Goal: Task Accomplishment & Management: Complete application form

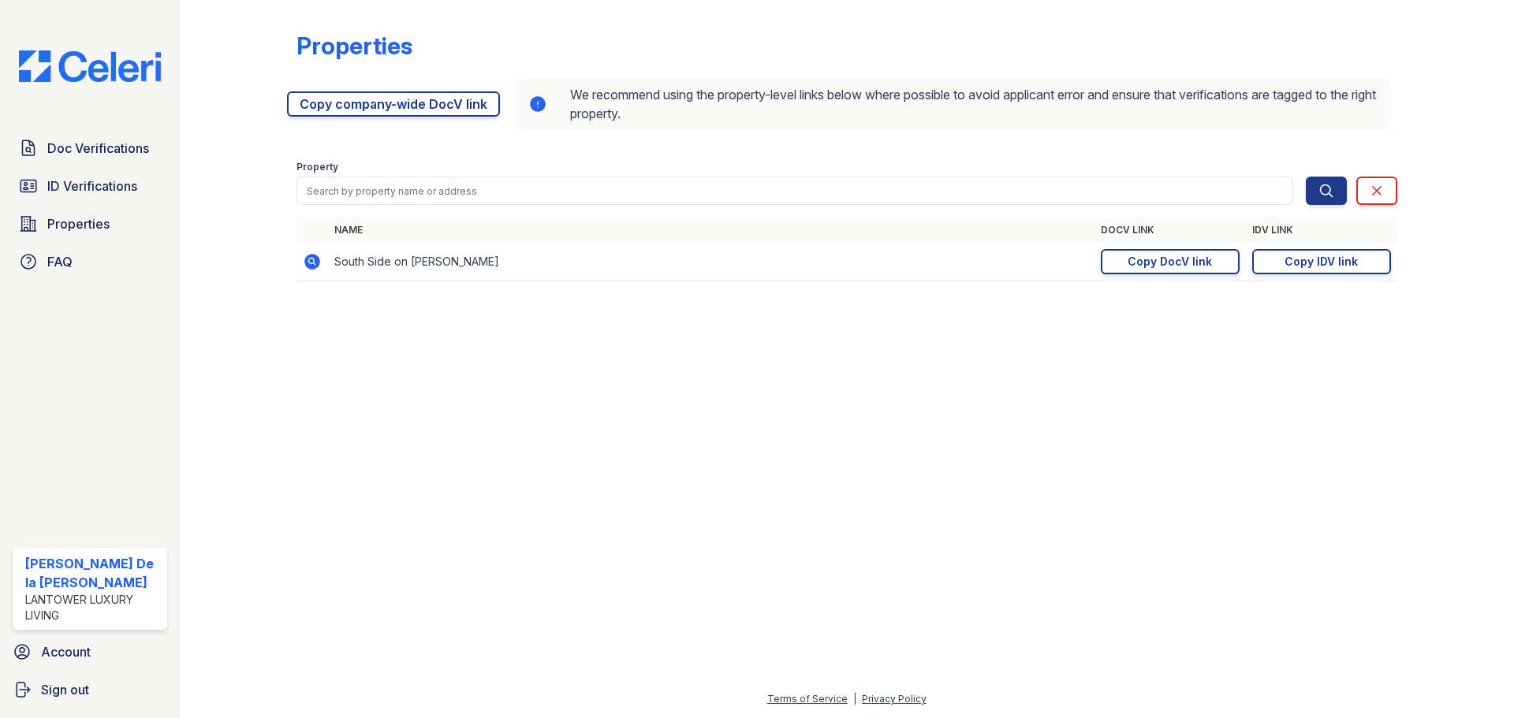
click at [79, 67] on img at bounding box center [89, 66] width 167 height 32
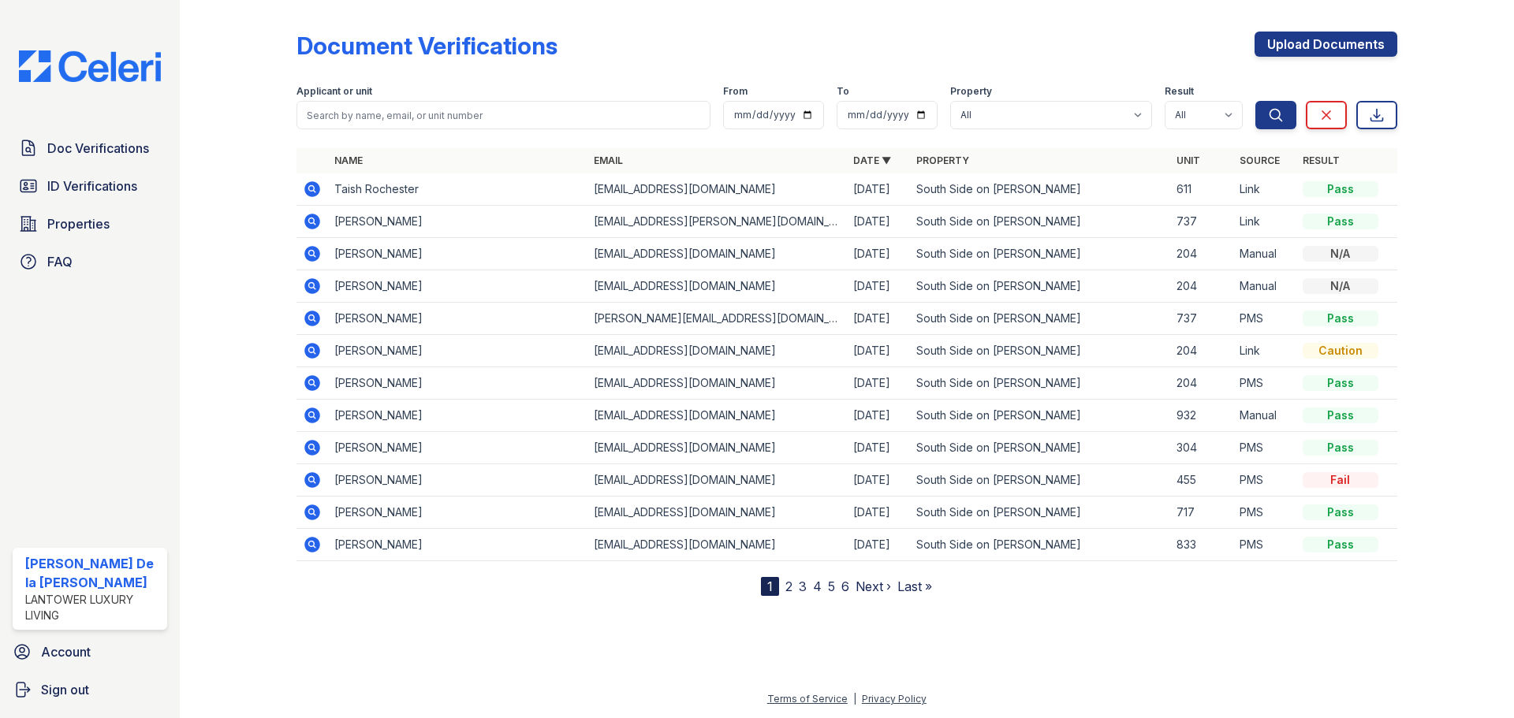
click at [73, 188] on span "ID Verifications" at bounding box center [92, 186] width 90 height 19
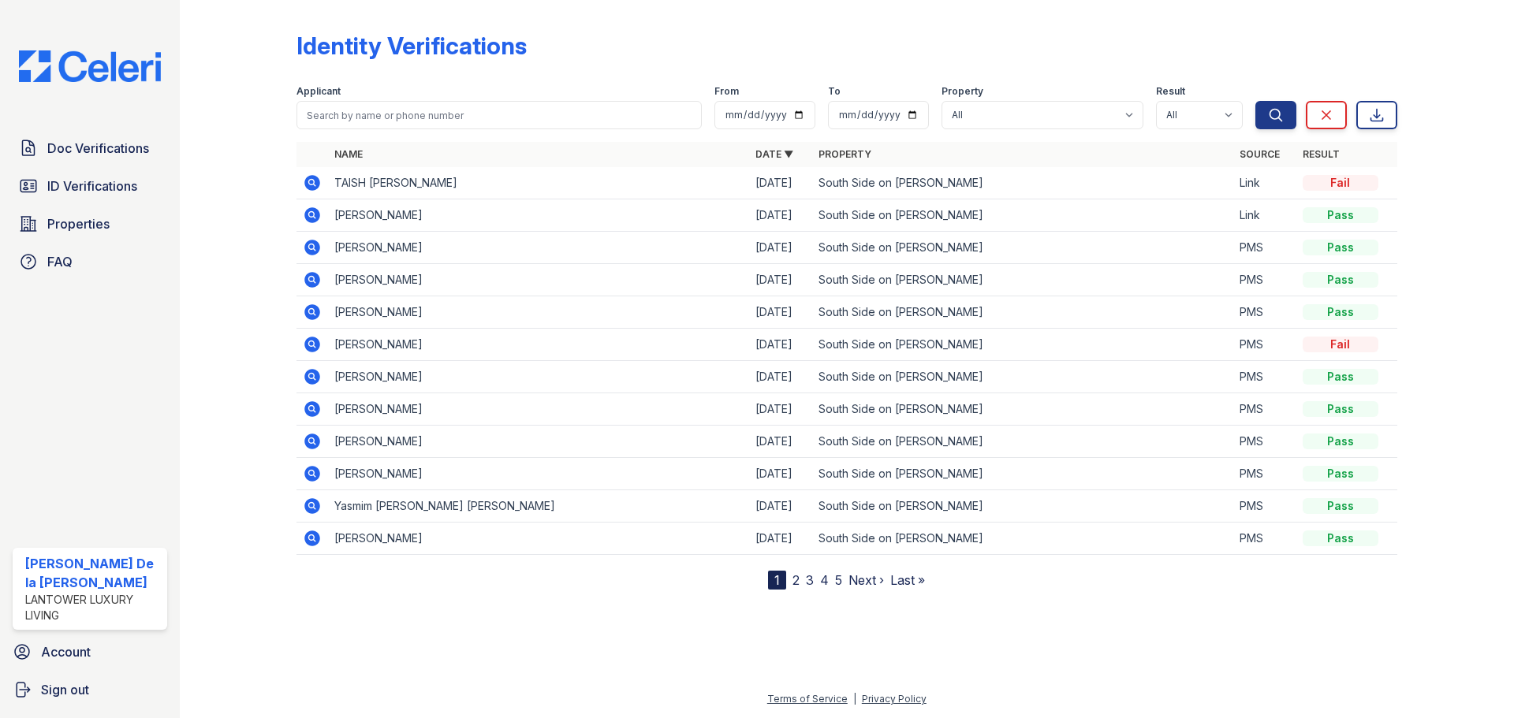
click at [88, 222] on span "Properties" at bounding box center [78, 224] width 62 height 19
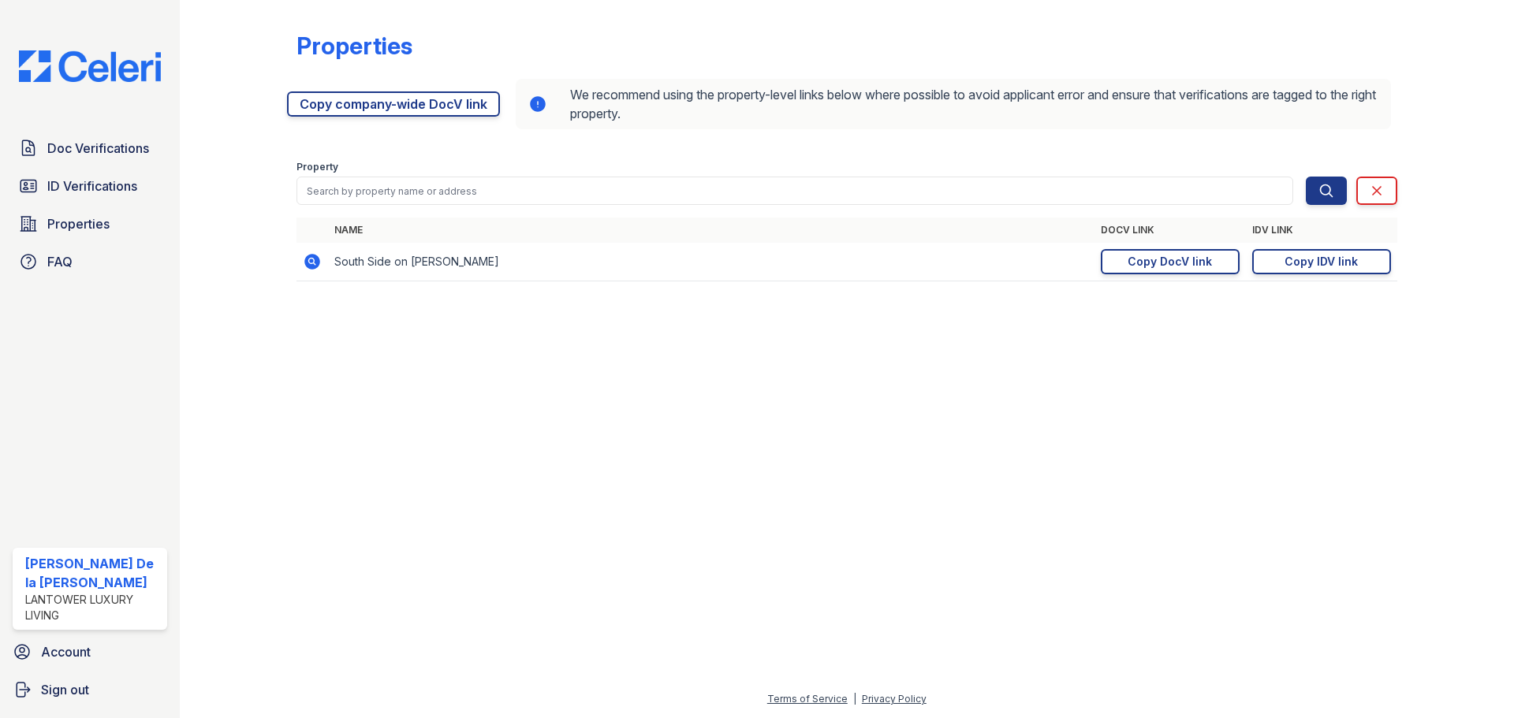
click at [390, 106] on link "Copy company-wide DocV link" at bounding box center [393, 103] width 213 height 25
click at [1330, 264] on div "Copy IDV link" at bounding box center [1321, 262] width 73 height 16
click at [91, 74] on img at bounding box center [89, 66] width 167 height 32
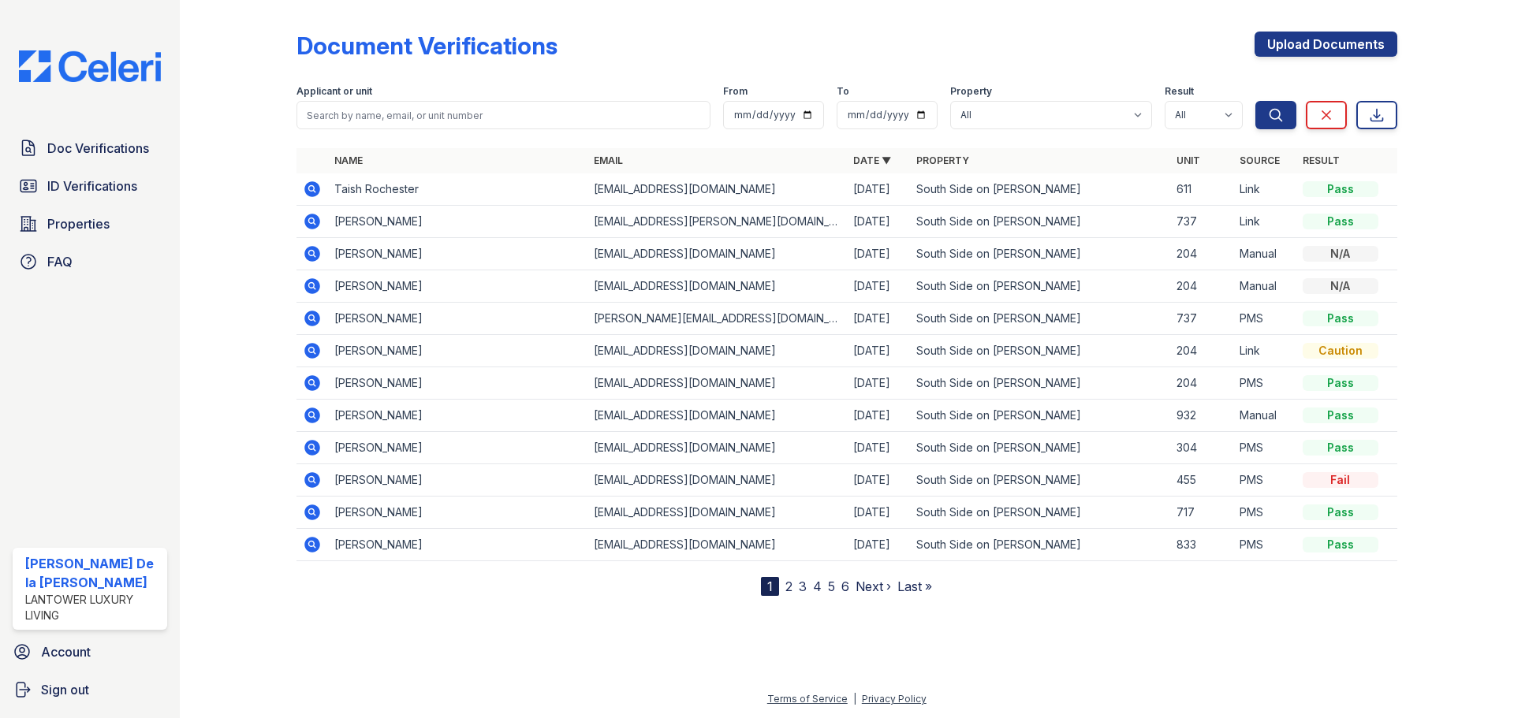
click at [1321, 50] on link "Upload Documents" at bounding box center [1326, 44] width 143 height 25
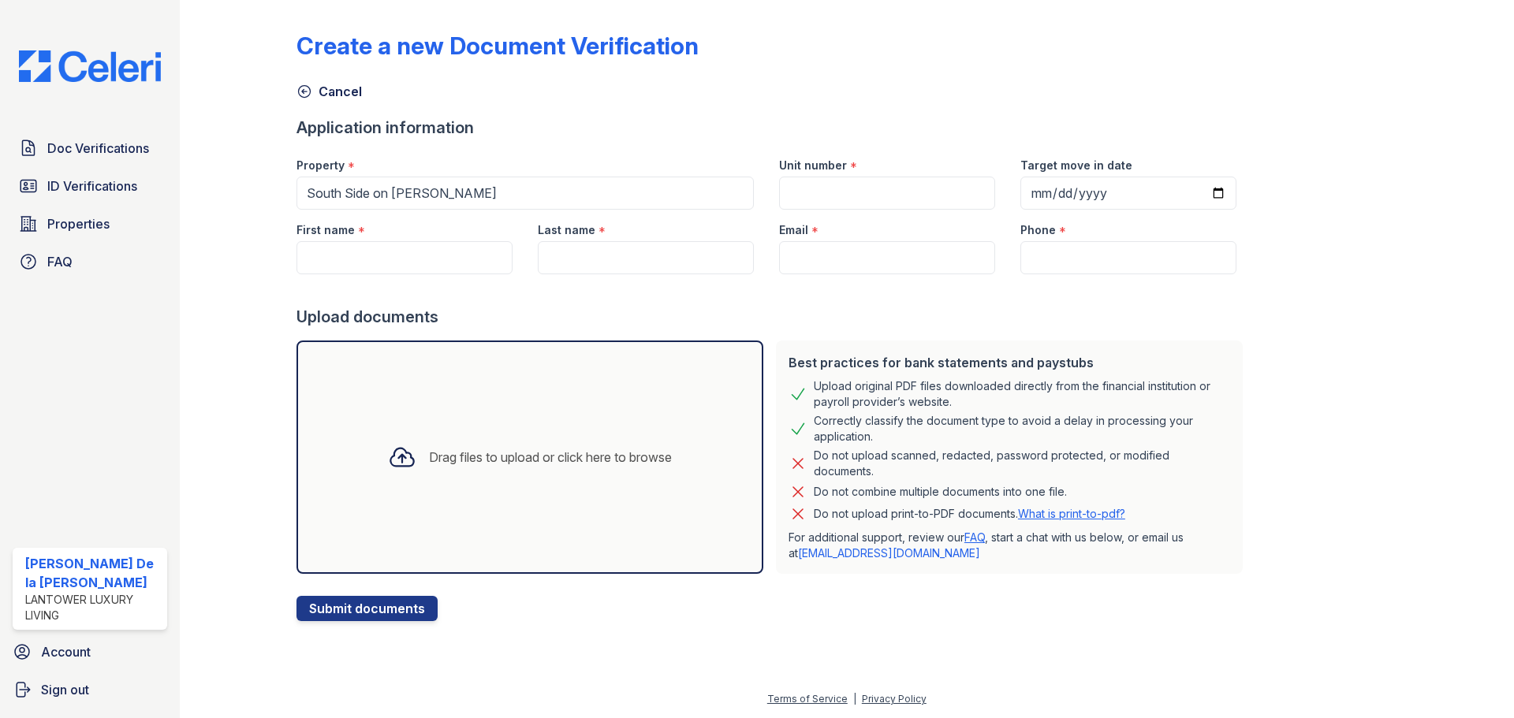
click at [64, 189] on span "ID Verifications" at bounding box center [92, 186] width 90 height 19
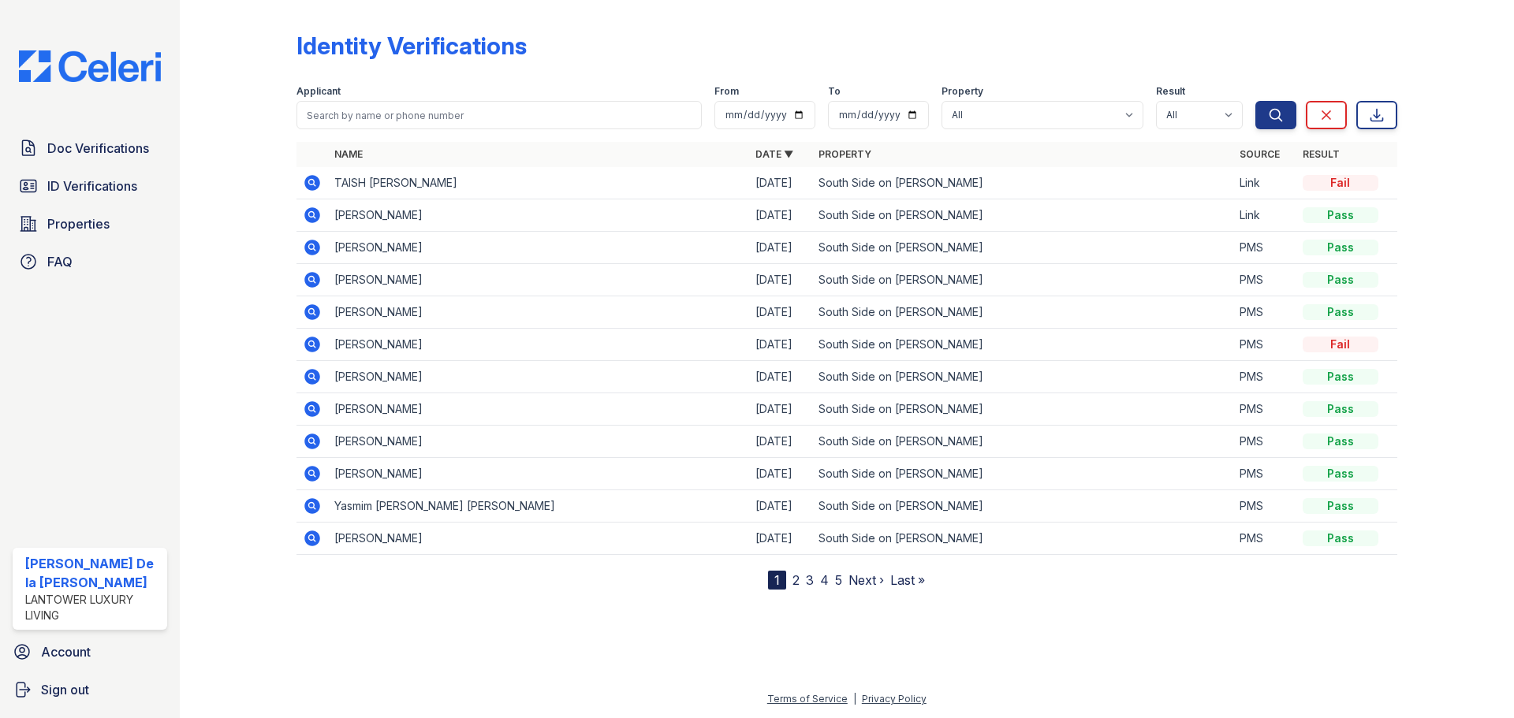
click at [107, 69] on img at bounding box center [89, 66] width 167 height 32
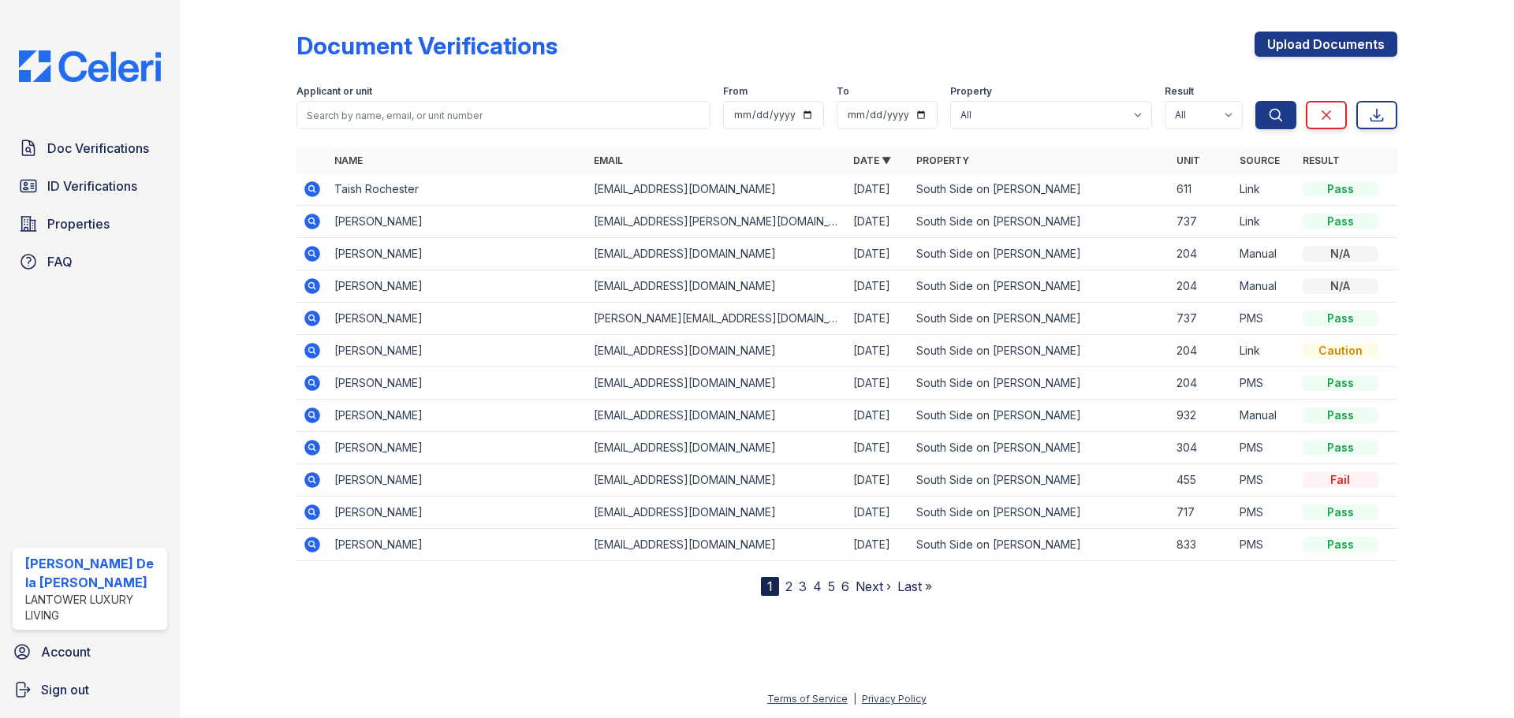
click at [1282, 49] on link "Upload Documents" at bounding box center [1326, 44] width 143 height 25
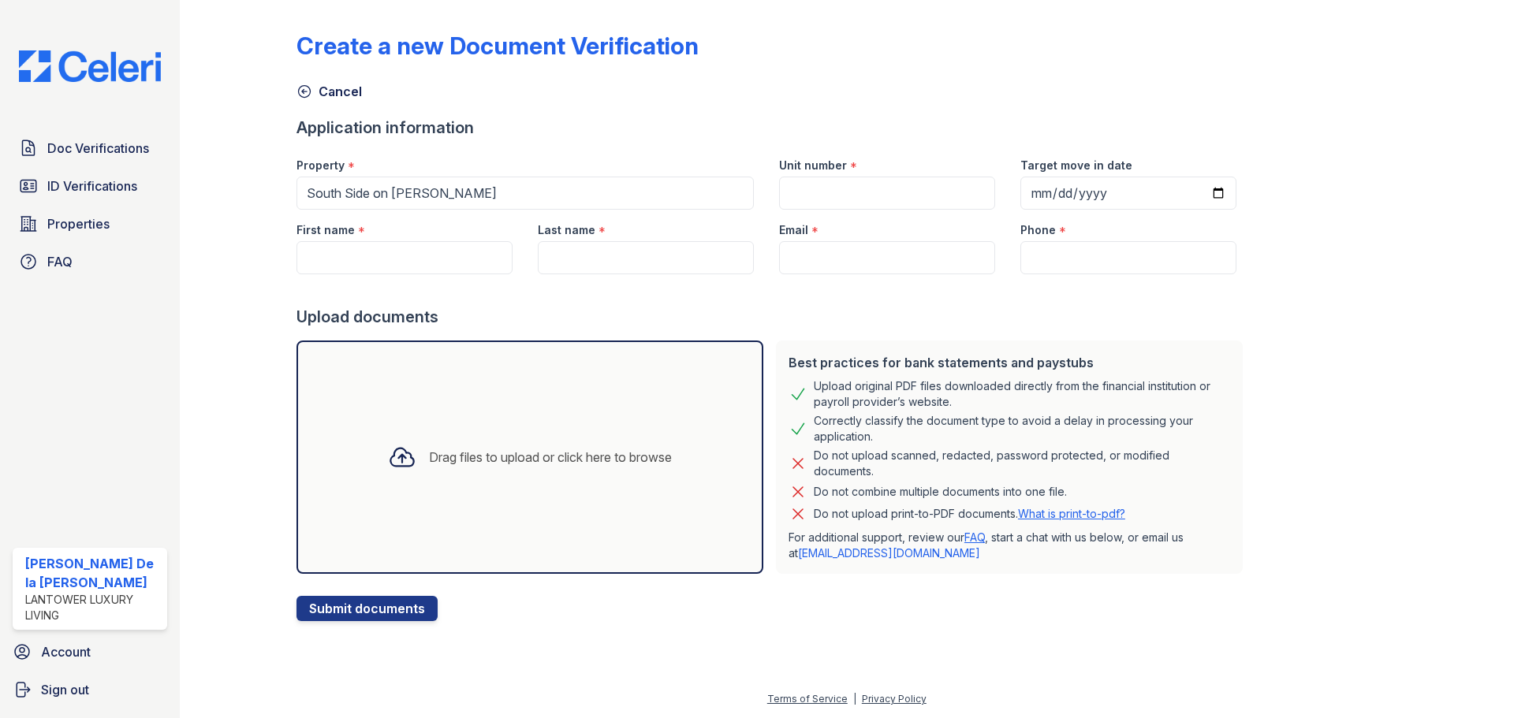
click at [382, 608] on button "Submit documents" at bounding box center [367, 608] width 141 height 25
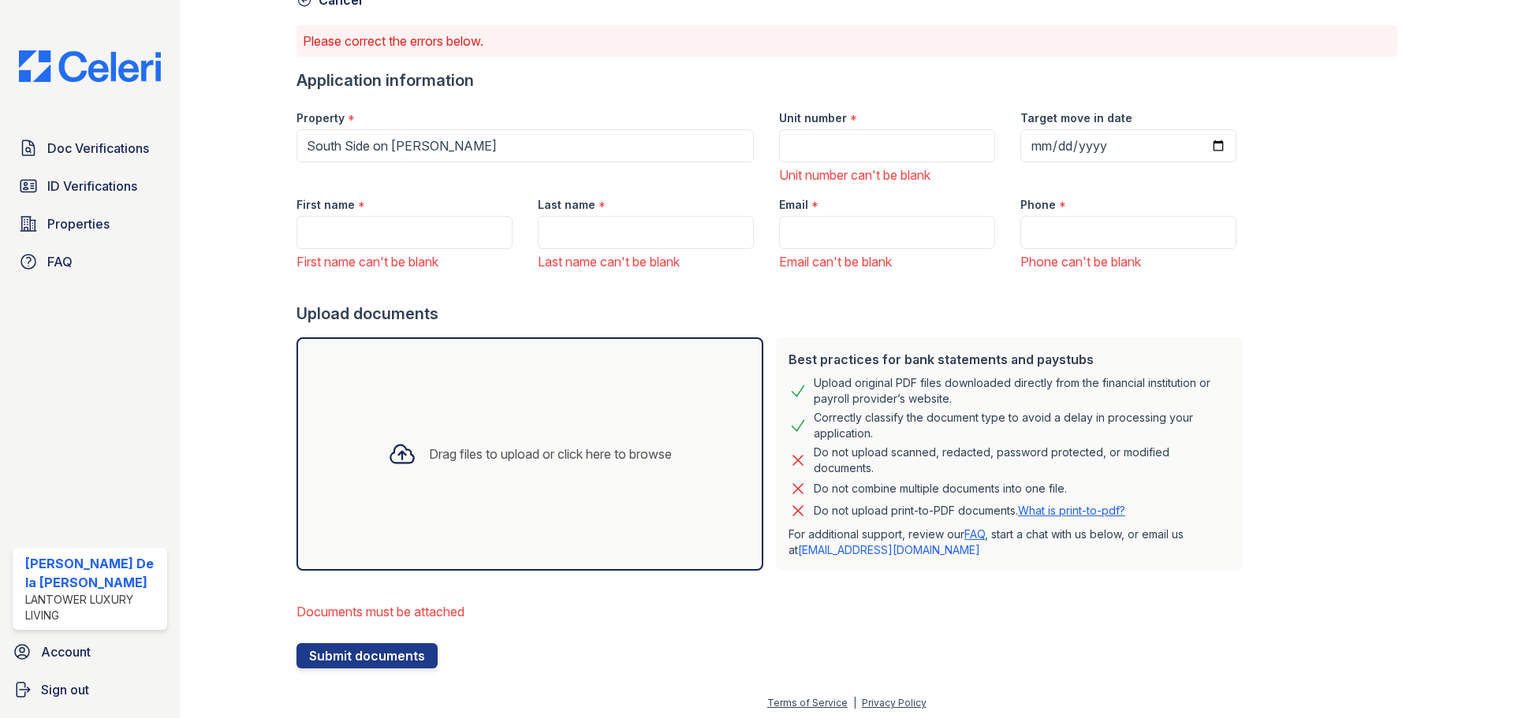
scroll to position [95, 0]
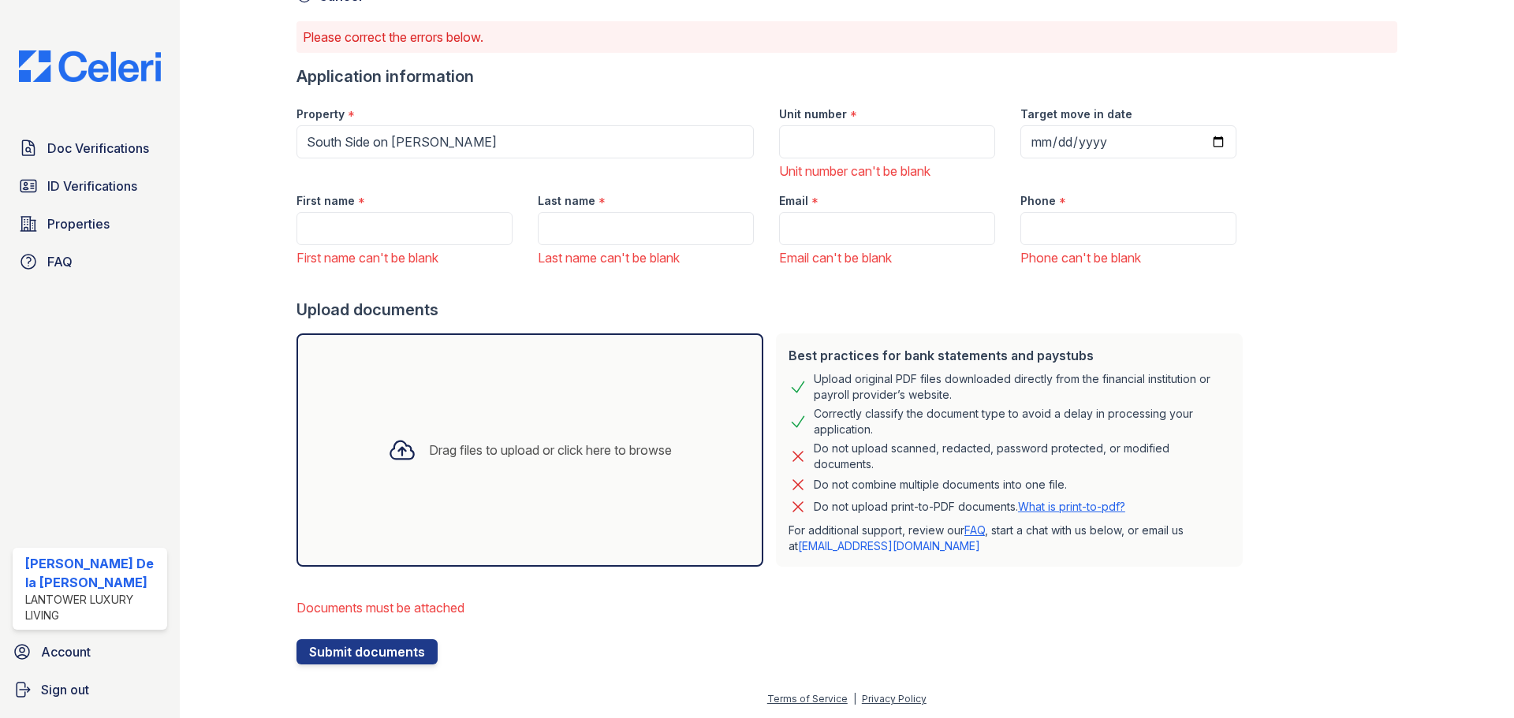
click at [447, 451] on div "Drag files to upload or click here to browse" at bounding box center [550, 450] width 243 height 19
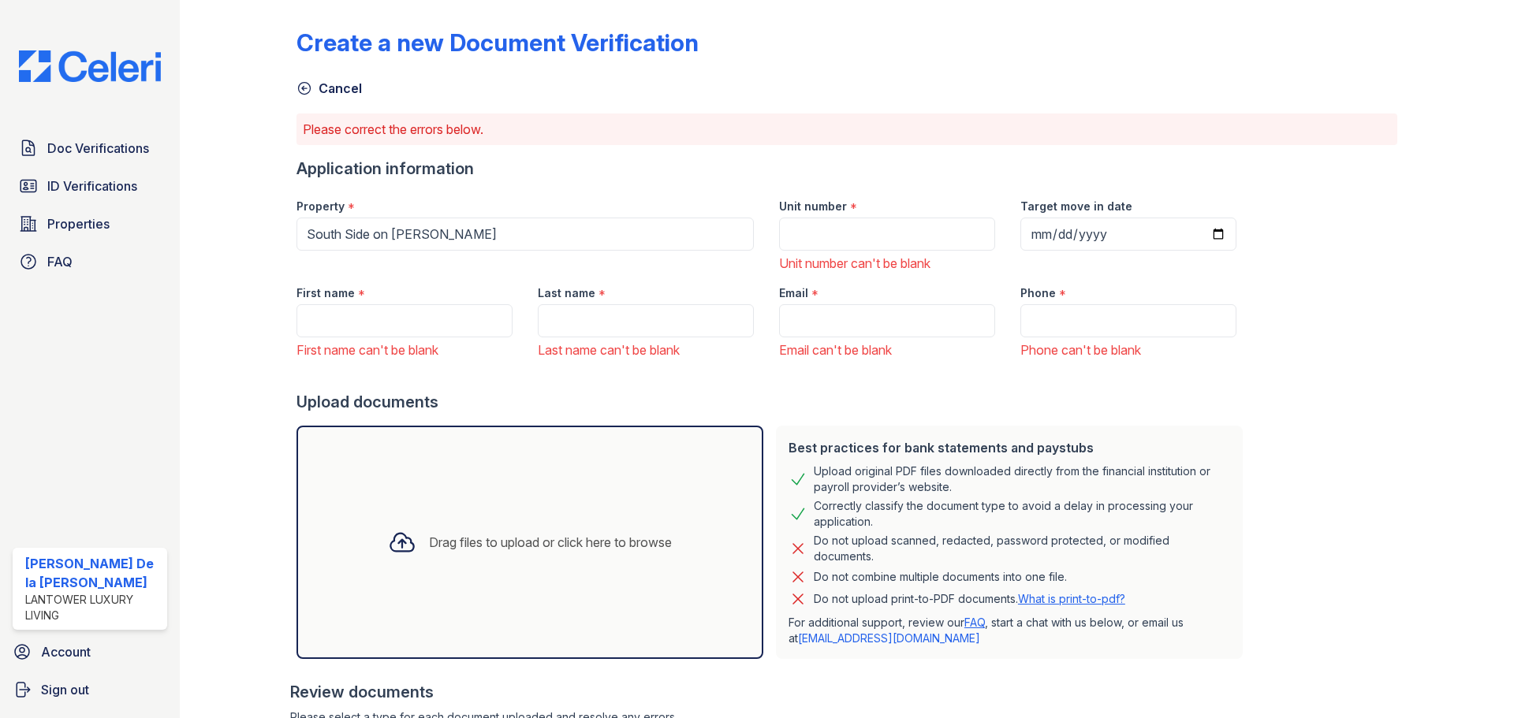
scroll to position [2, 0]
drag, startPoint x: 366, startPoint y: 318, endPoint x: 374, endPoint y: 305, distance: 14.9
click at [366, 318] on input "First name" at bounding box center [405, 321] width 216 height 33
type input "Taish"
click at [588, 320] on input "Last name" at bounding box center [646, 321] width 216 height 33
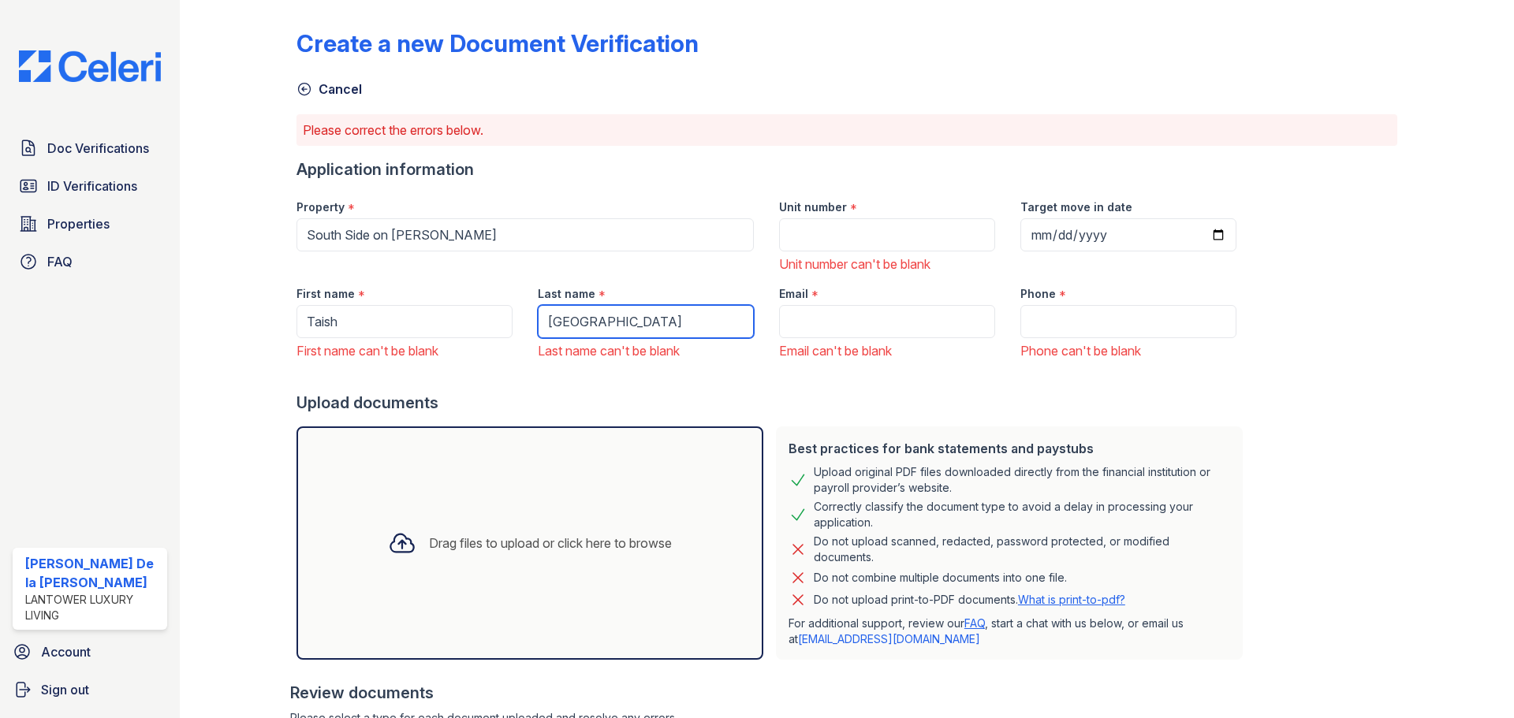
type input "[GEOGRAPHIC_DATA]"
click at [788, 310] on input "Email" at bounding box center [887, 321] width 216 height 33
paste input "[EMAIL_ADDRESS][DOMAIN_NAME]"
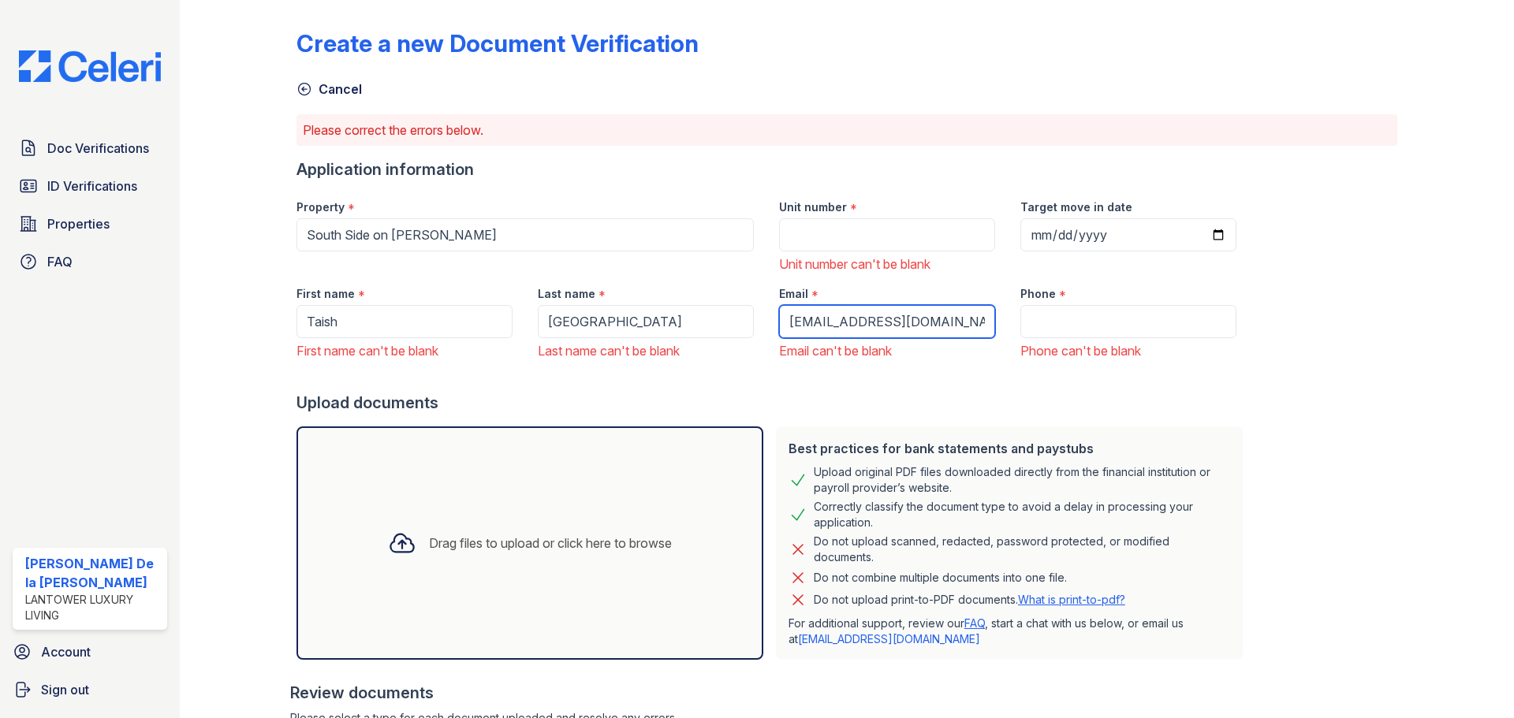
type input "[EMAIL_ADDRESS][DOMAIN_NAME]"
paste input "[PHONE_NUMBER]"
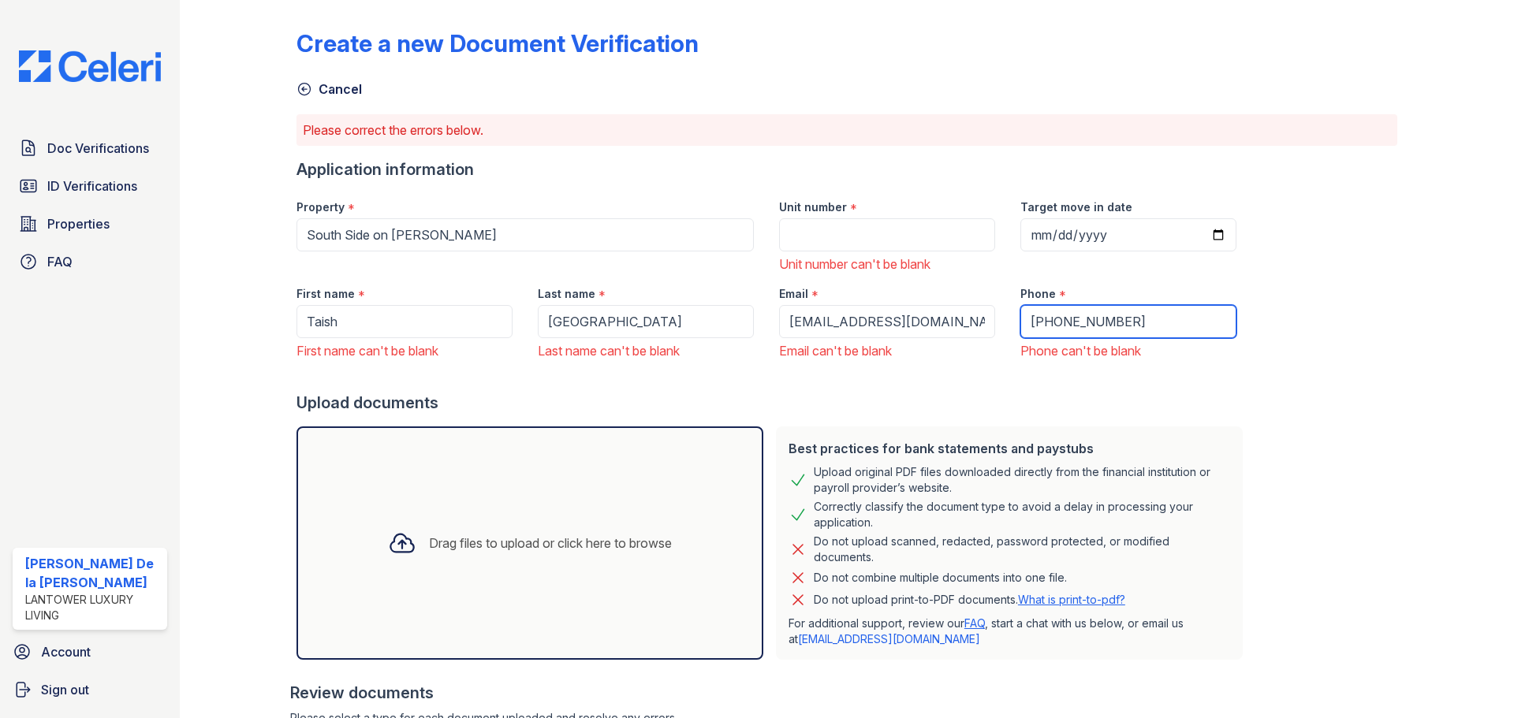
type input "[PHONE_NUMBER]"
click at [825, 222] on input "Unit number" at bounding box center [887, 234] width 216 height 33
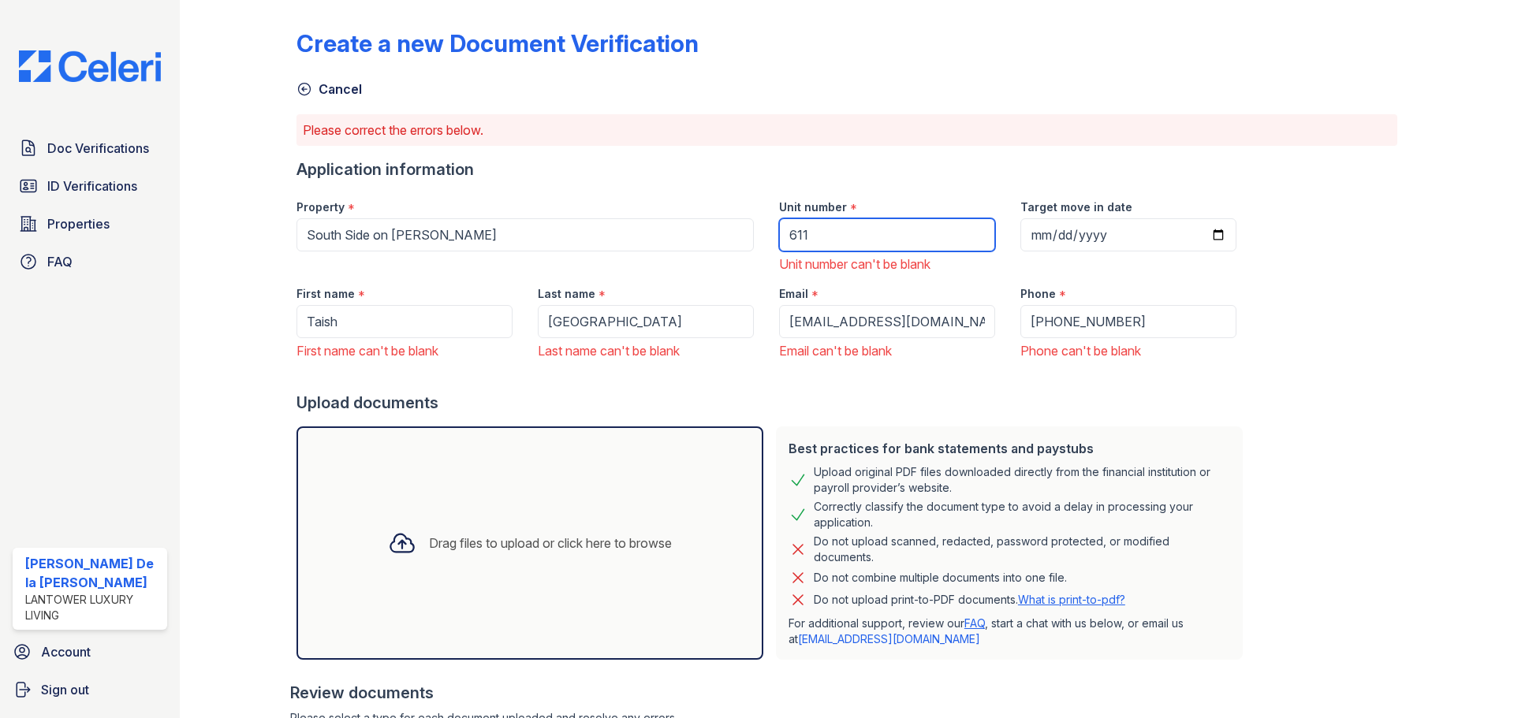
type input "611"
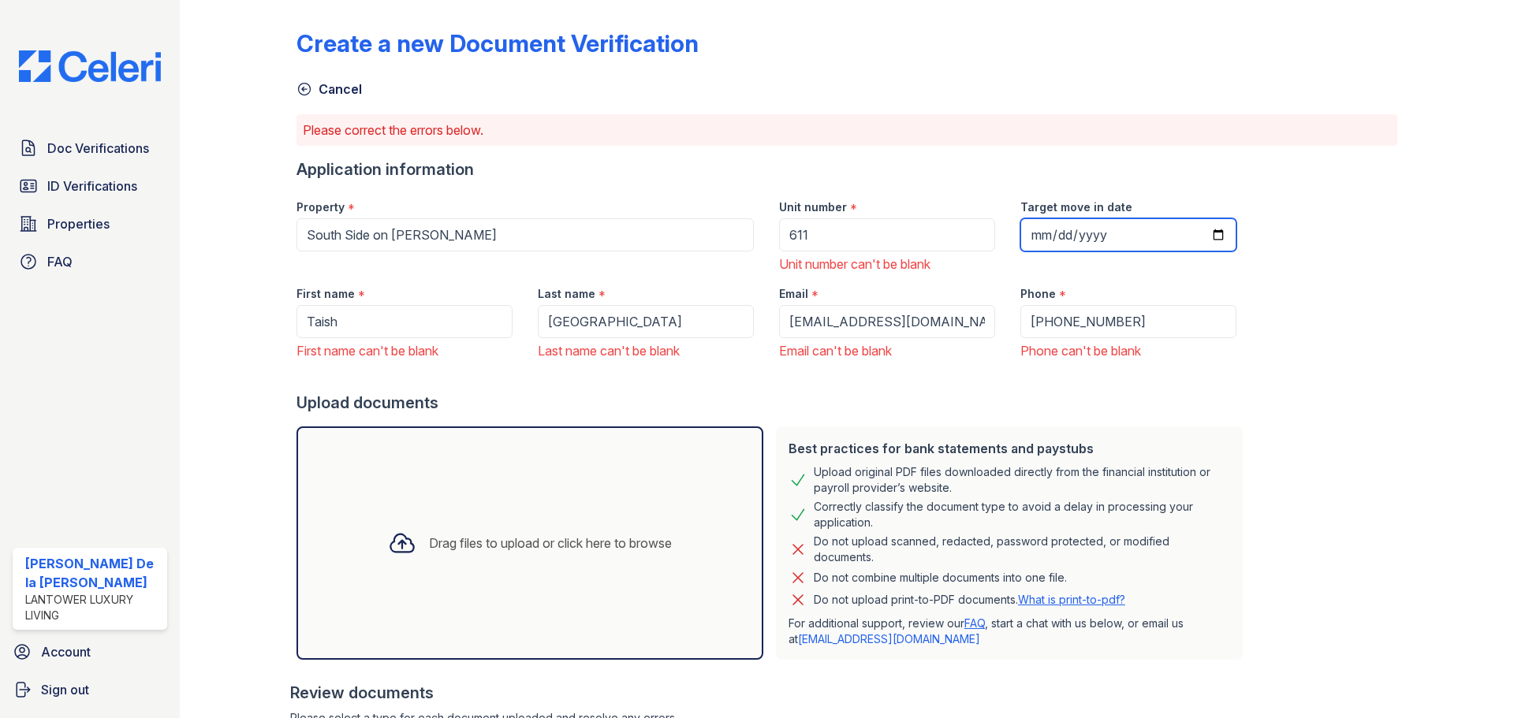
click at [1028, 233] on input "Target move in date" at bounding box center [1128, 234] width 216 height 33
type input "[DATE]"
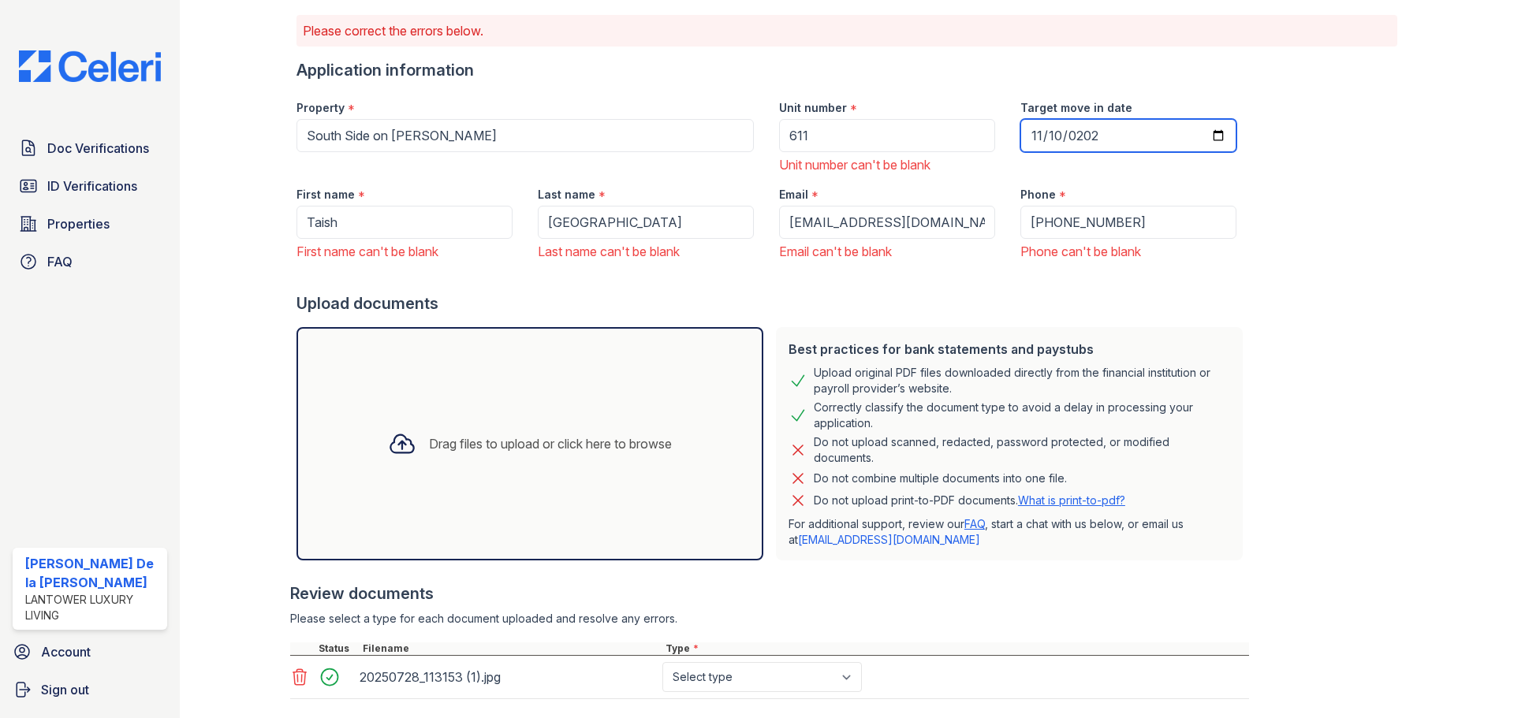
scroll to position [239, 0]
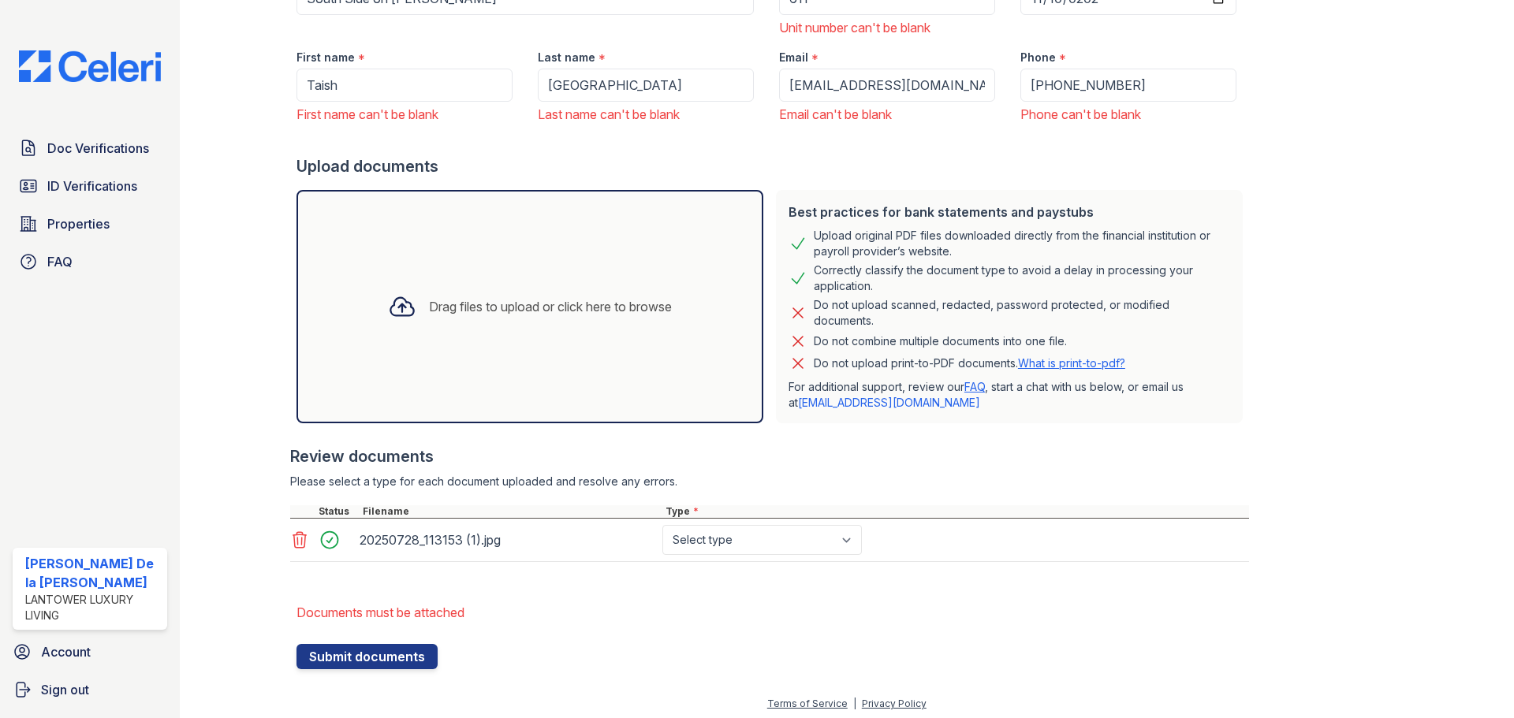
click at [390, 308] on icon at bounding box center [401, 307] width 23 height 18
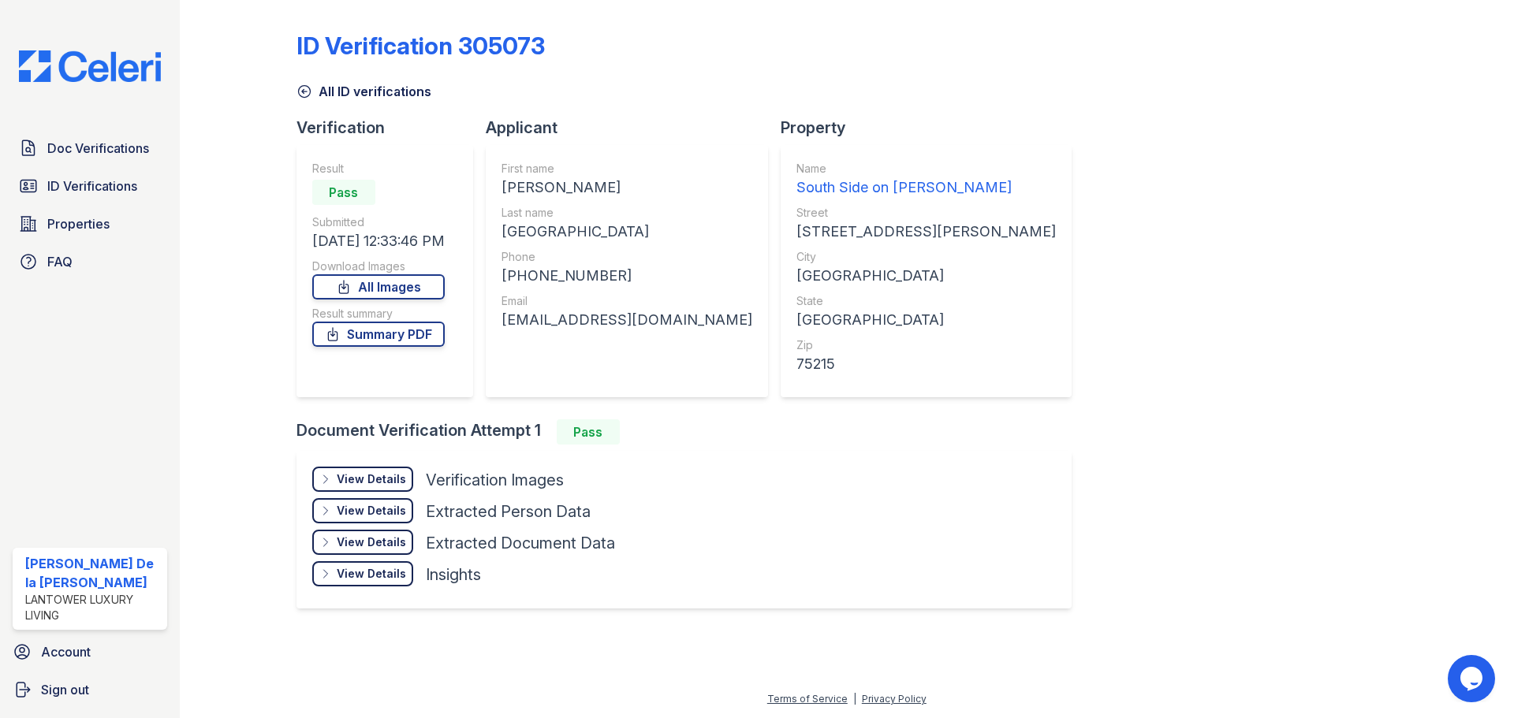
click at [374, 482] on div "View Details" at bounding box center [371, 480] width 69 height 16
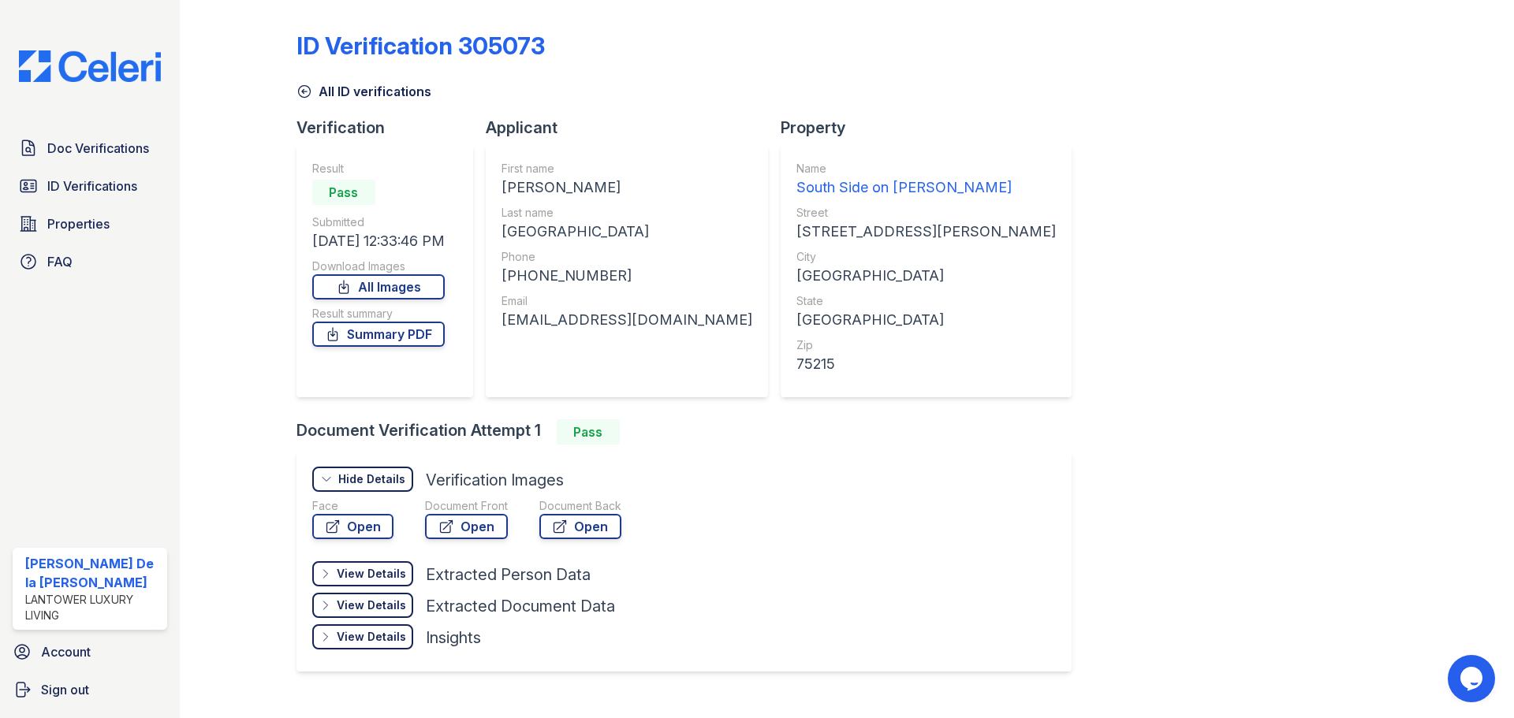
click at [458, 526] on link "Open" at bounding box center [466, 526] width 83 height 25
